Goal: Task Accomplishment & Management: Use online tool/utility

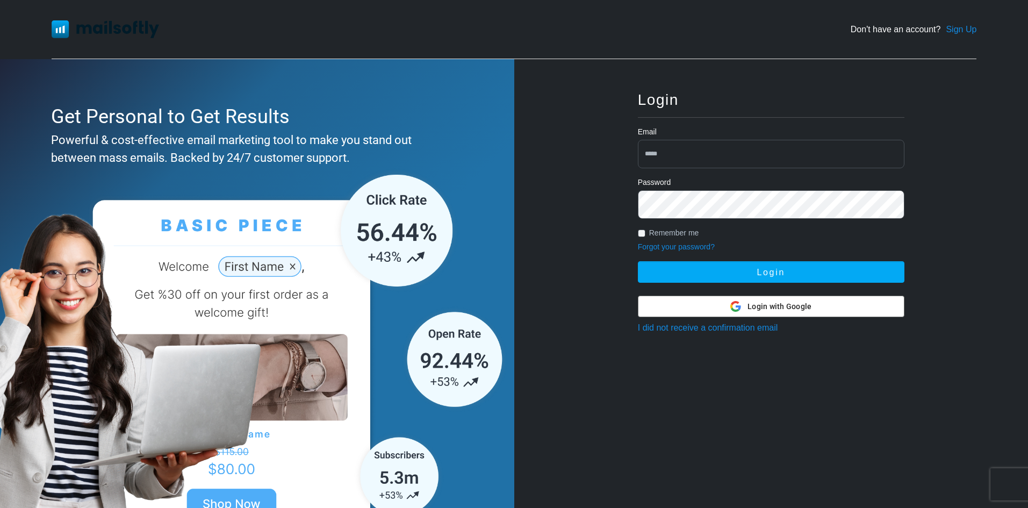
click at [667, 155] on input "email" at bounding box center [771, 154] width 266 height 28
type input "**********"
click at [638, 261] on button "Login" at bounding box center [771, 271] width 266 height 21
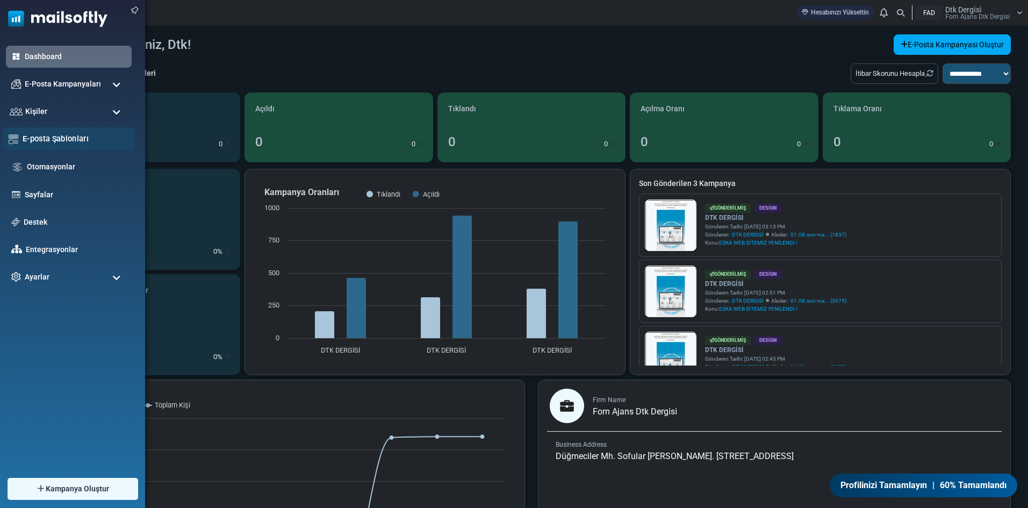
click at [53, 136] on link "E-posta Şablonları" at bounding box center [76, 139] width 106 height 12
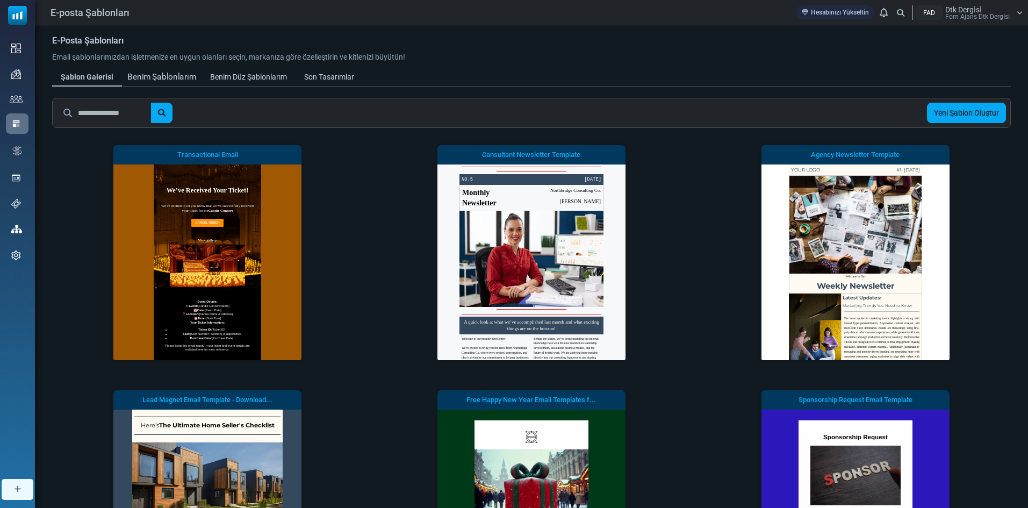
click at [143, 76] on div "Benim Şablonlarım" at bounding box center [161, 77] width 69 height 12
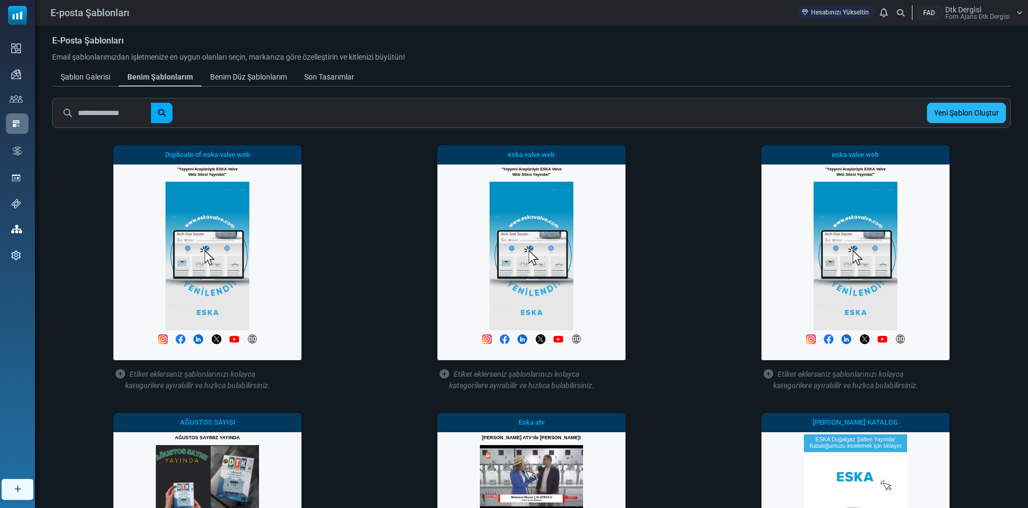
click at [990, 116] on link "Yeni Şablon Oluştur" at bounding box center [966, 113] width 79 height 20
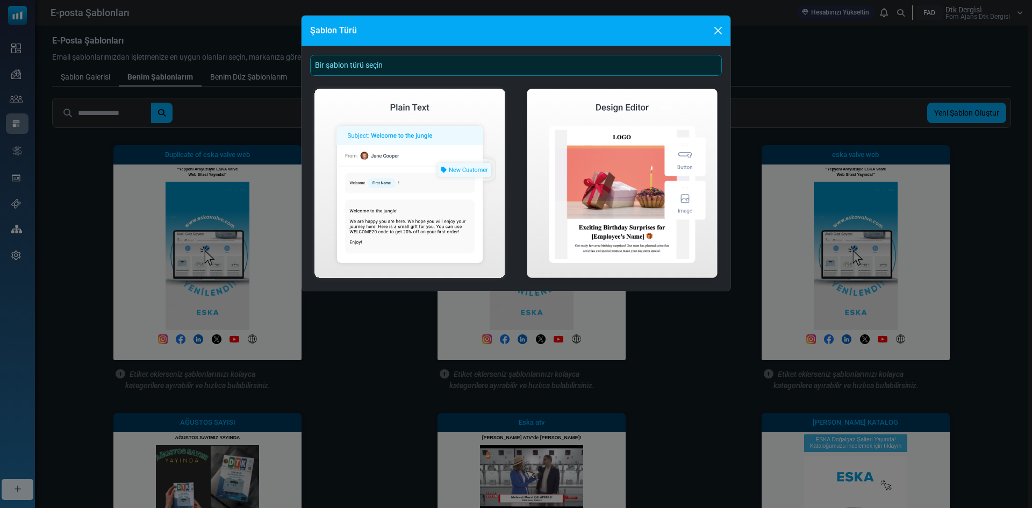
click at [393, 60] on div "Bir şablon türü seçin" at bounding box center [516, 65] width 412 height 21
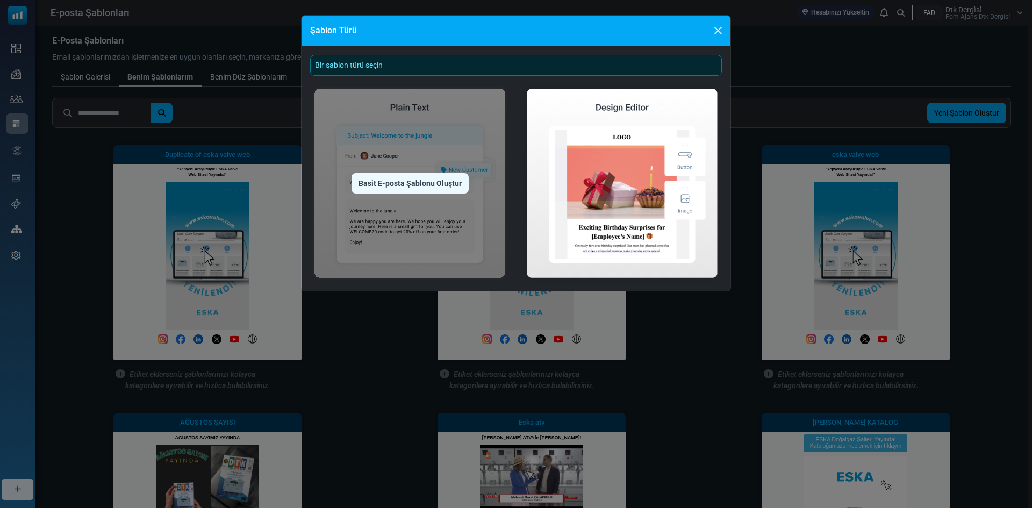
click at [424, 171] on img at bounding box center [409, 183] width 199 height 198
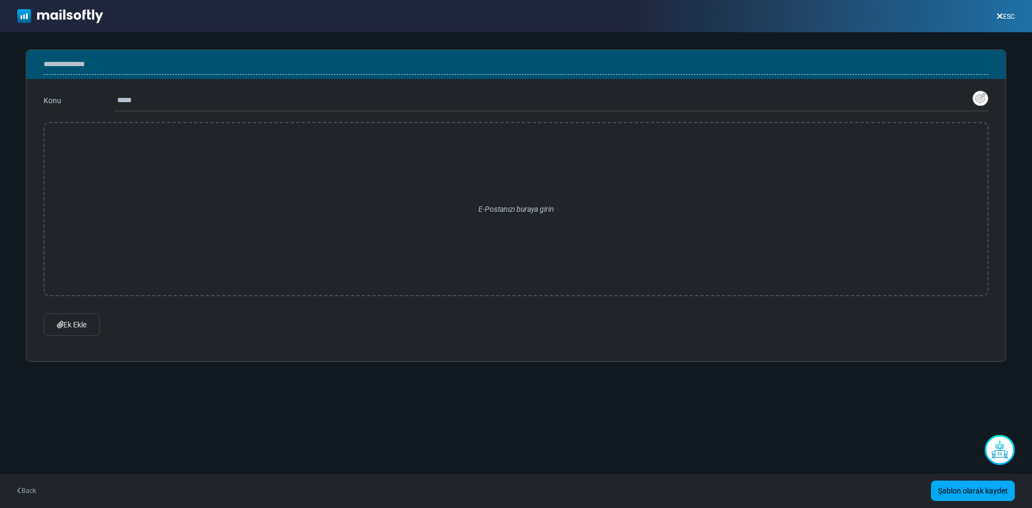
click at [46, 402] on div "**********" at bounding box center [516, 254] width 1032 height 508
drag, startPoint x: 44, startPoint y: 495, endPoint x: 43, endPoint y: 501, distance: 5.9
click at [30, 488] on link "Back" at bounding box center [26, 491] width 19 height 10
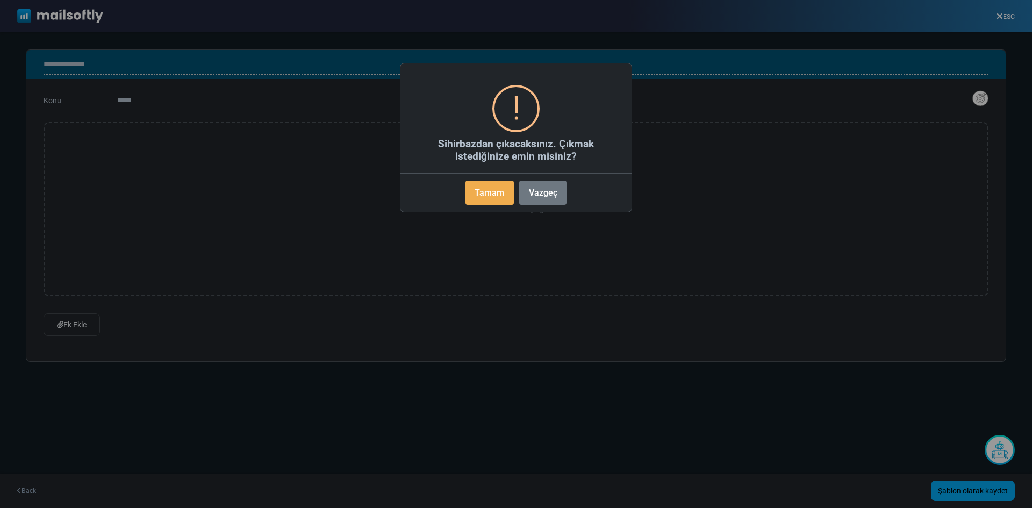
click at [485, 188] on button "Tamam" at bounding box center [489, 193] width 48 height 24
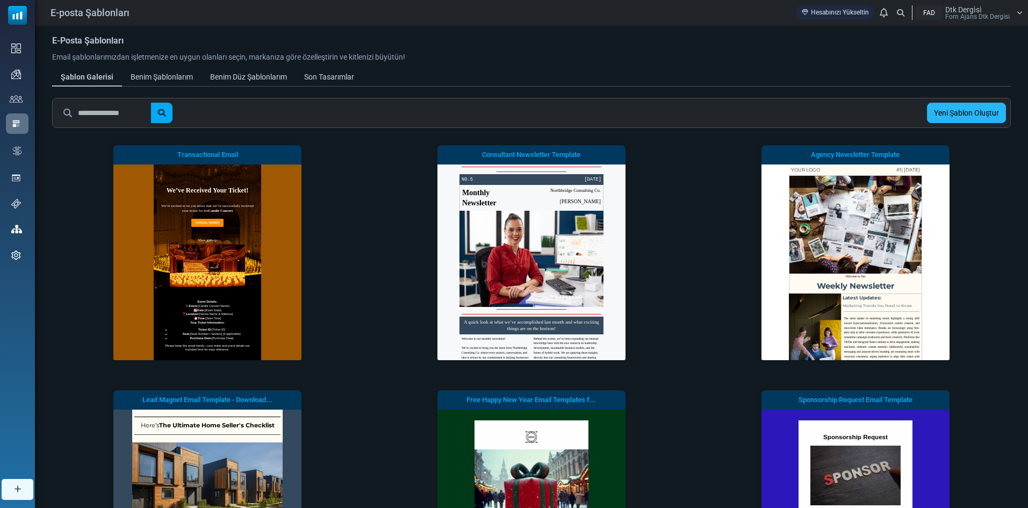
click at [996, 121] on link "Yeni Şablon Oluştur" at bounding box center [966, 113] width 79 height 20
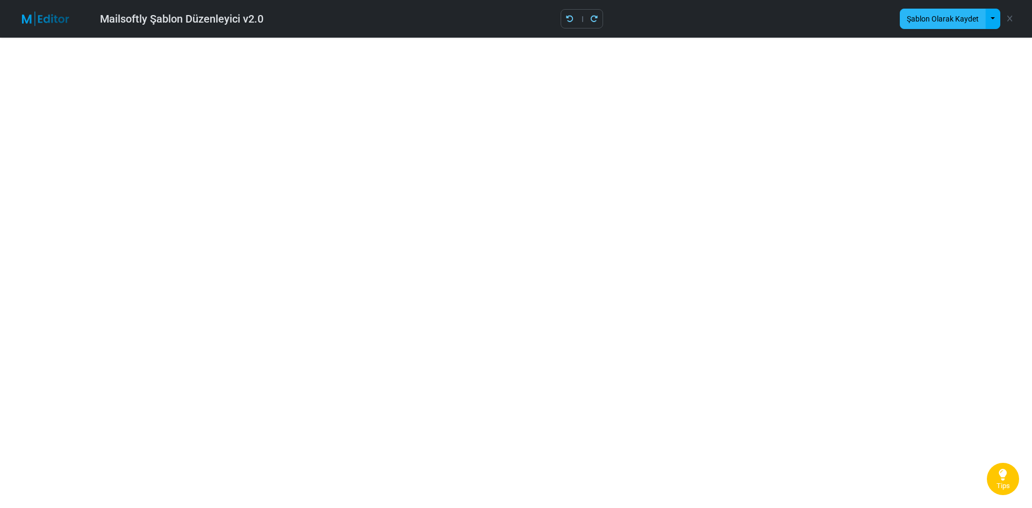
click at [974, 16] on button "Şablon Olarak Kaydet" at bounding box center [942, 19] width 86 height 20
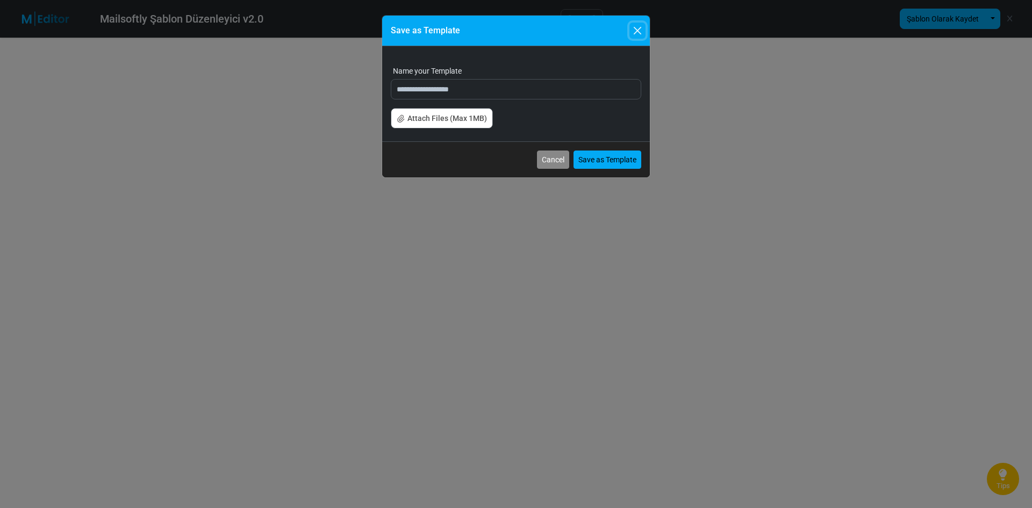
click at [636, 30] on button "Close" at bounding box center [637, 31] width 16 height 16
